Goal: Find specific page/section: Find specific page/section

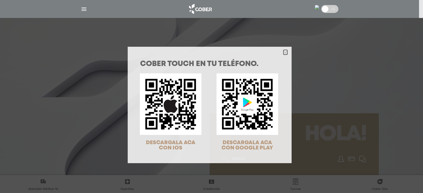
click at [283, 52] on polygon "Close" at bounding box center [285, 53] width 4 height 4
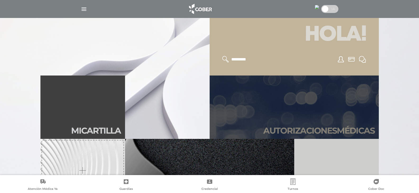
scroll to position [106, 0]
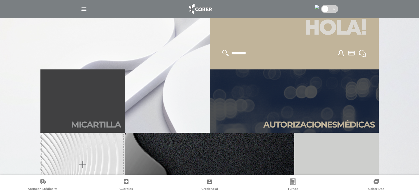
click at [74, 107] on link "Mi car tilla" at bounding box center [82, 101] width 85 height 63
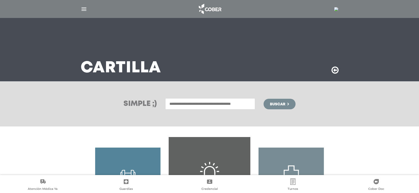
click at [196, 106] on input "text" at bounding box center [210, 103] width 90 height 11
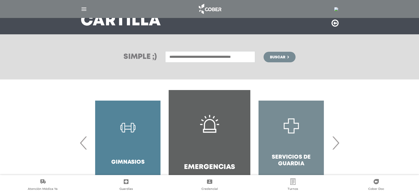
scroll to position [53, 0]
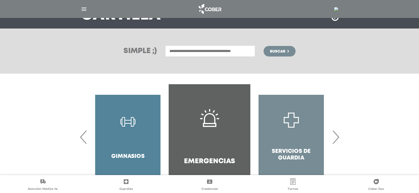
click at [340, 136] on span "›" at bounding box center [335, 137] width 10 height 29
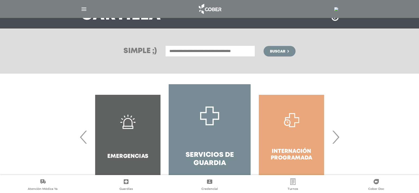
click at [340, 136] on span "›" at bounding box center [335, 137] width 10 height 29
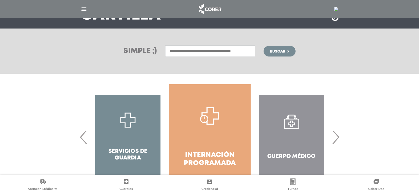
click at [316, 138] on div "Cuerpo Médico" at bounding box center [292, 137] width 82 height 106
click at [304, 138] on div "Cuerpo Médico" at bounding box center [292, 137] width 82 height 106
click at [337, 140] on span "›" at bounding box center [335, 137] width 10 height 29
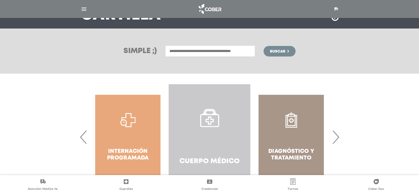
click at [222, 141] on link "Cuerpo Médico" at bounding box center [210, 137] width 82 height 106
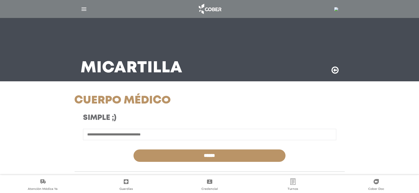
click at [134, 133] on input "text" at bounding box center [209, 134] width 253 height 11
click at [126, 130] on input "text" at bounding box center [209, 134] width 253 height 11
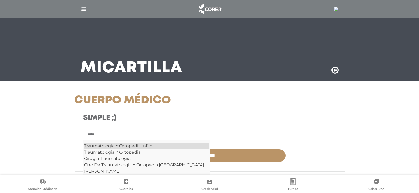
click at [126, 145] on div "Traumatologia Y Ortopedia Infantil" at bounding box center [146, 146] width 125 height 6
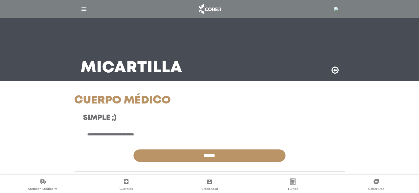
type input "**********"
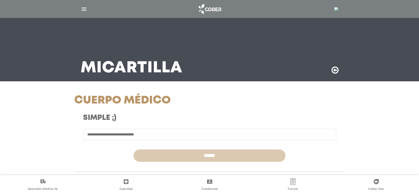
click at [174, 158] on input "******" at bounding box center [209, 156] width 152 height 12
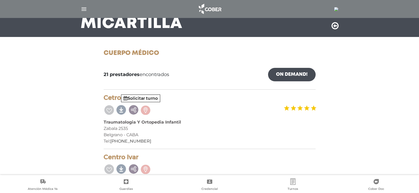
scroll to position [53, 0]
